Goal: Navigation & Orientation: Find specific page/section

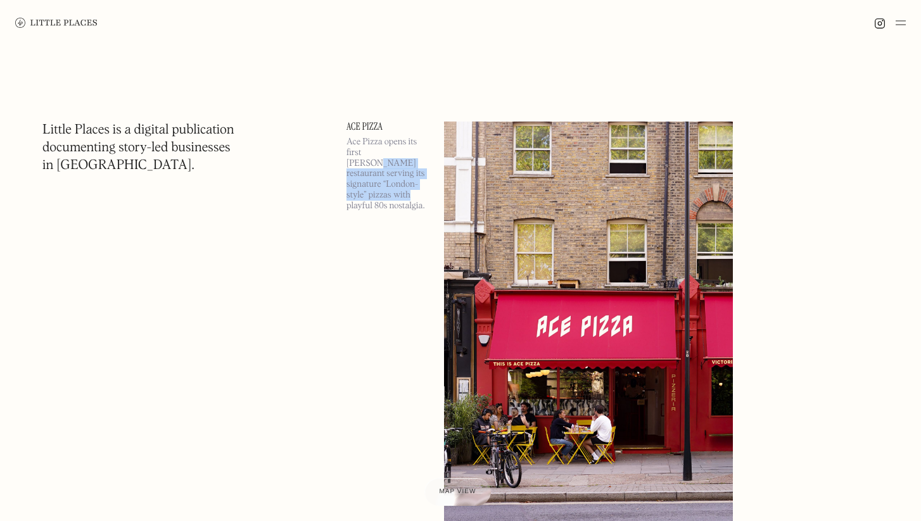
drag, startPoint x: 389, startPoint y: 153, endPoint x: 432, endPoint y: 179, distance: 50.6
click at [432, 179] on div "Ace Pizza Ace Pizza opens its first [PERSON_NAME] restaurant serving its signat…" at bounding box center [600, 330] width 507 height 417
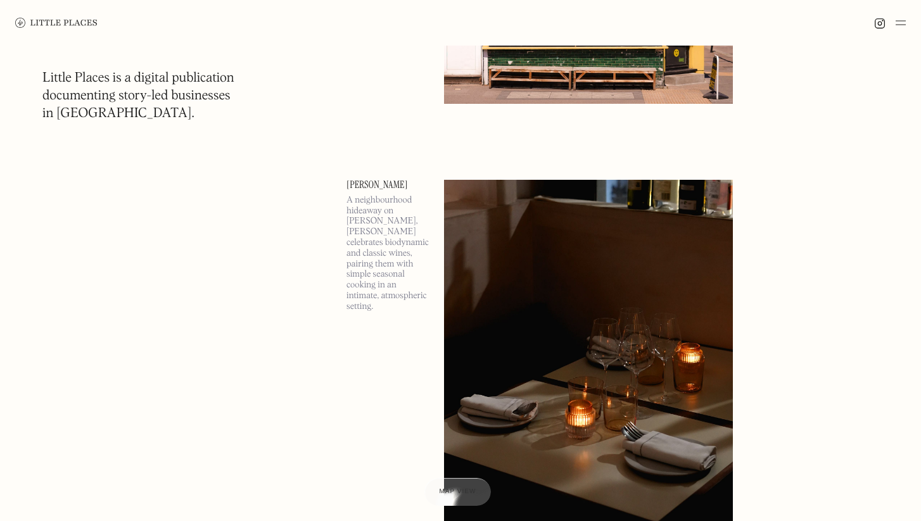
scroll to position [992, 0]
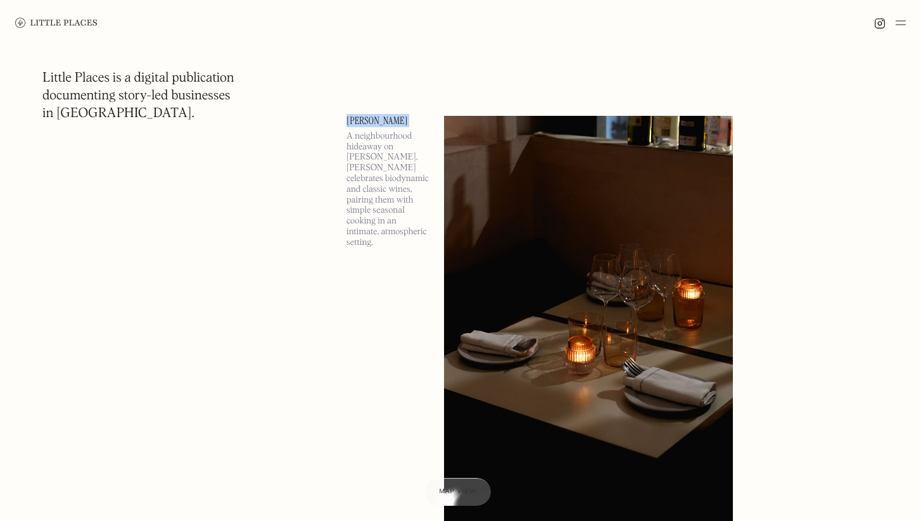
drag, startPoint x: 375, startPoint y: 132, endPoint x: 346, endPoint y: 115, distance: 33.8
copy link "[PERSON_NAME]"
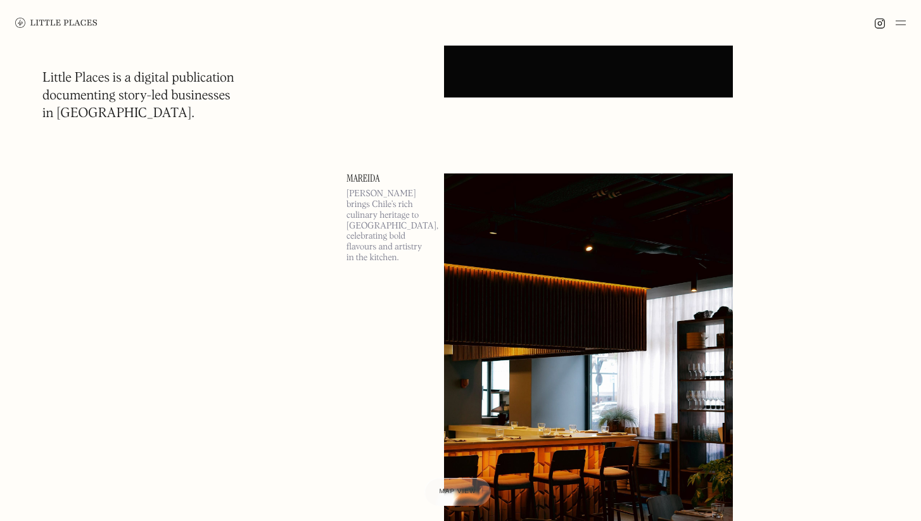
scroll to position [1488, 0]
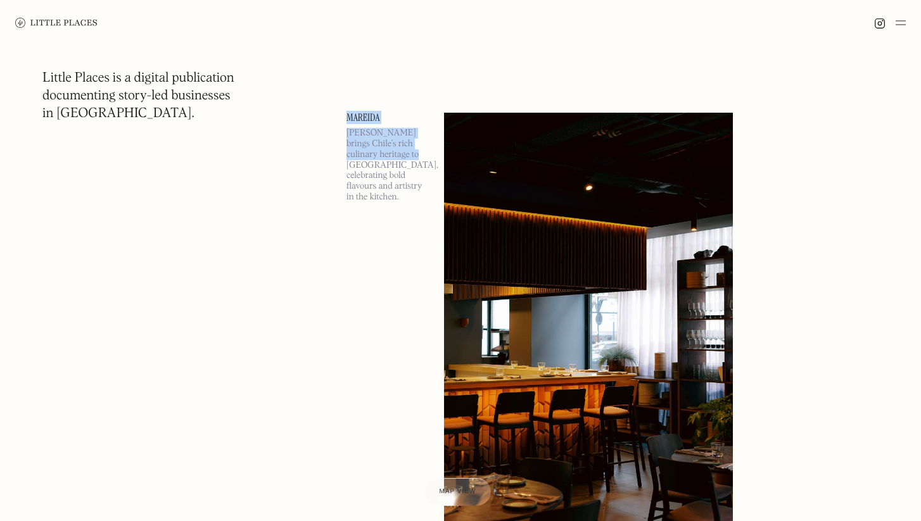
drag, startPoint x: 397, startPoint y: 107, endPoint x: 414, endPoint y: 150, distance: 46.4
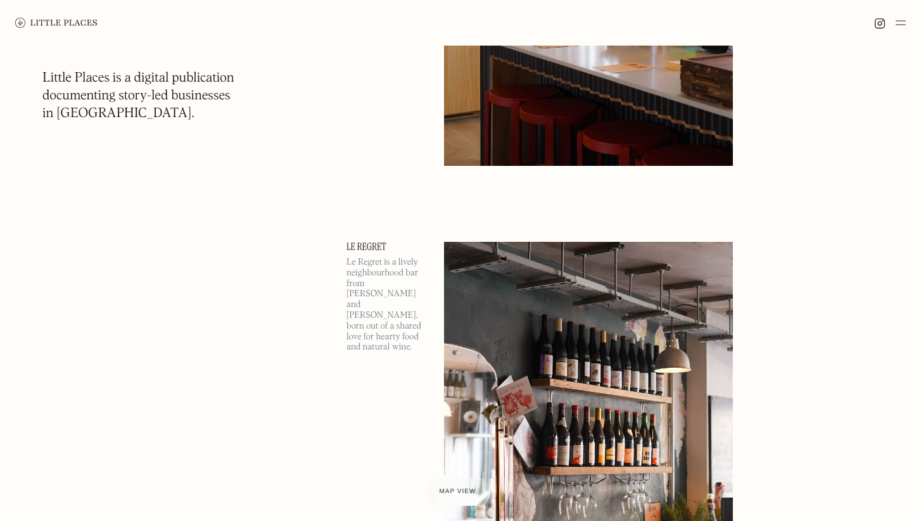
scroll to position [2345, 0]
click at [903, 18] on img at bounding box center [901, 22] width 10 height 15
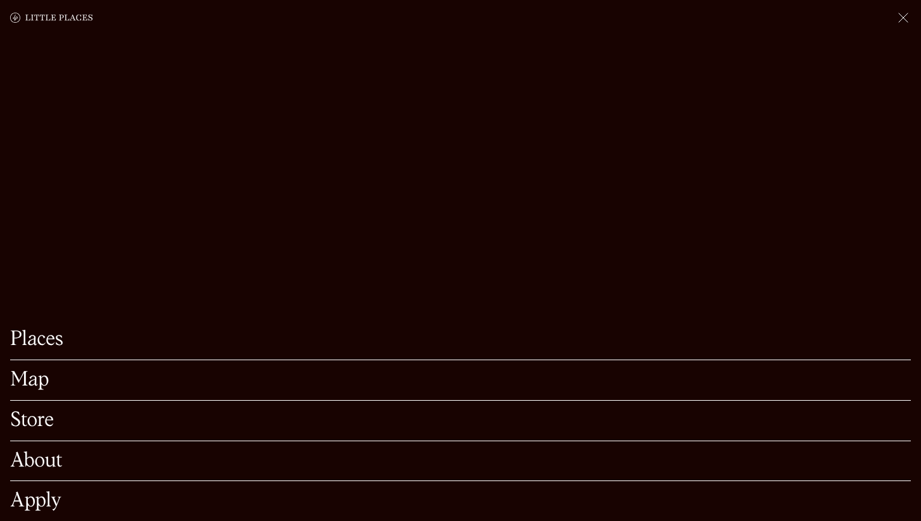
click at [600, 376] on link "Map" at bounding box center [460, 381] width 901 height 20
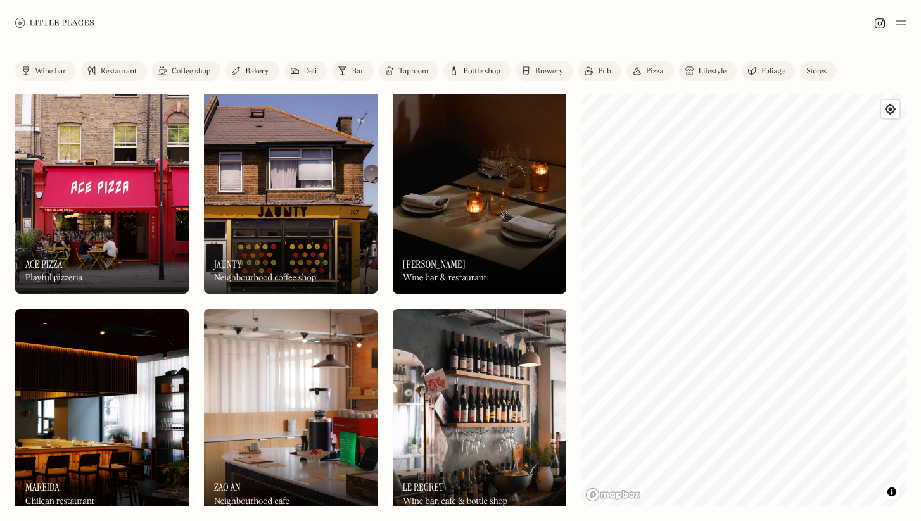
scroll to position [11, 0]
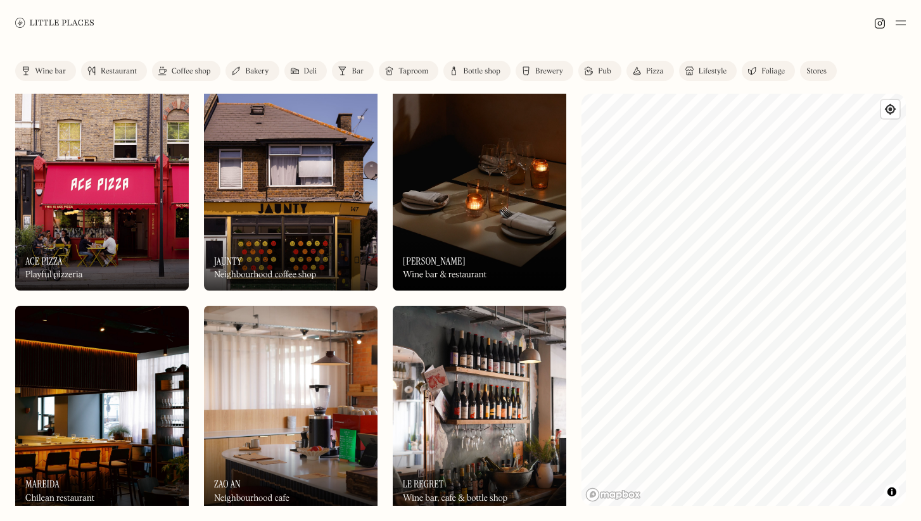
click at [276, 204] on img at bounding box center [291, 186] width 174 height 208
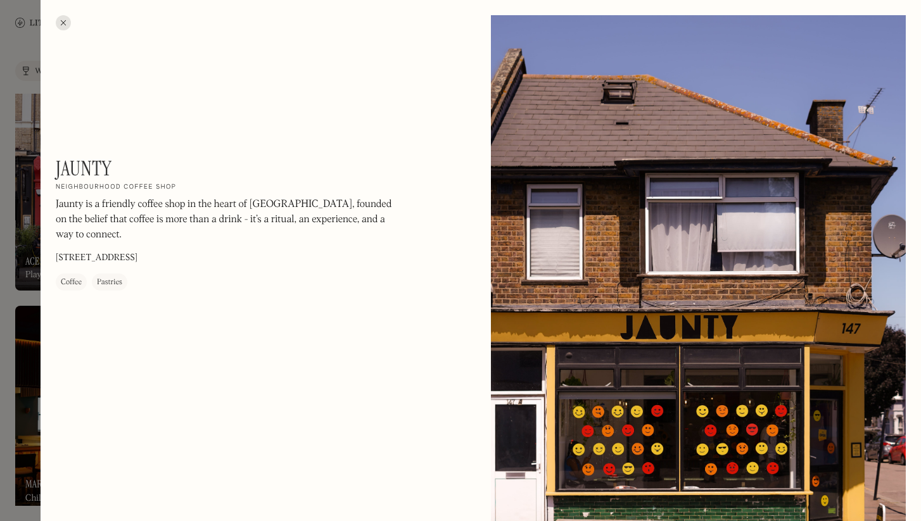
click at [150, 167] on div "Jaunty On Our Radar Neighbourhood coffee shop Jaunty is a friendly coffee shop …" at bounding box center [227, 223] width 342 height 134
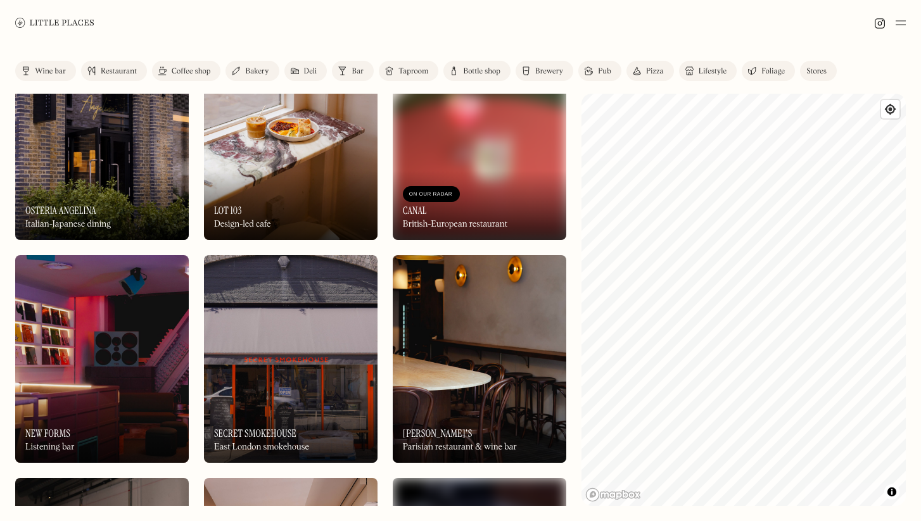
scroll to position [965, 0]
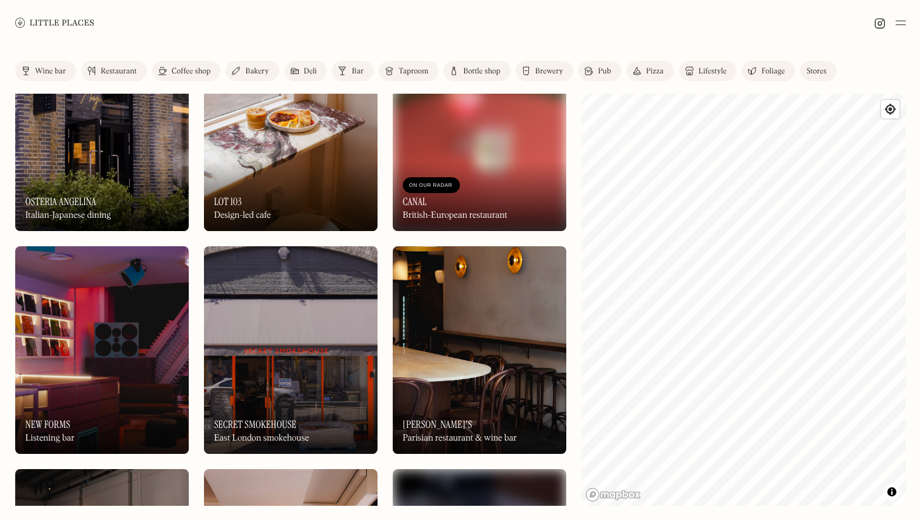
click at [413, 216] on div "British-European restaurant" at bounding box center [455, 215] width 105 height 11
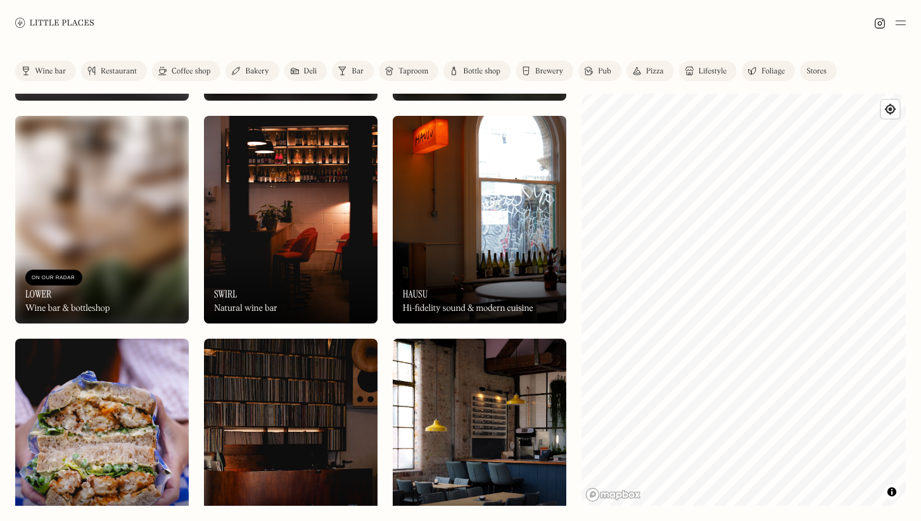
scroll to position [2513, 0]
